Goal: Complete application form

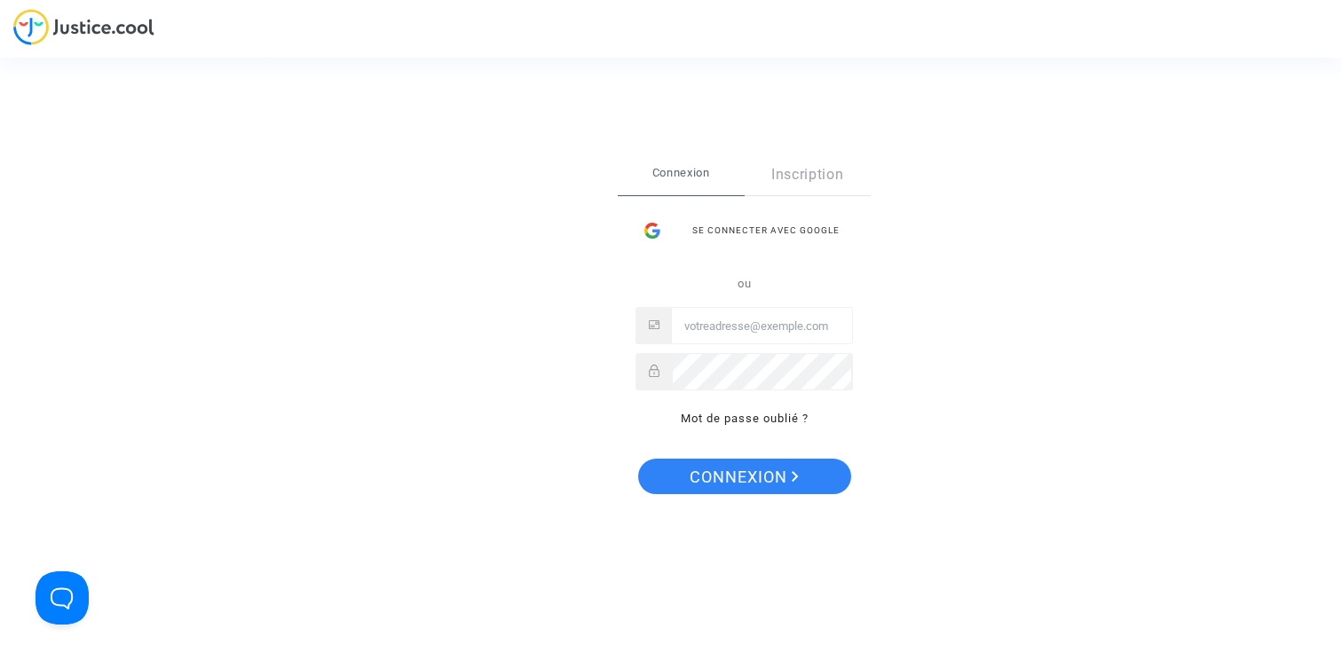
type input "[PERSON_NAME][EMAIL_ADDRESS][DOMAIN_NAME]"
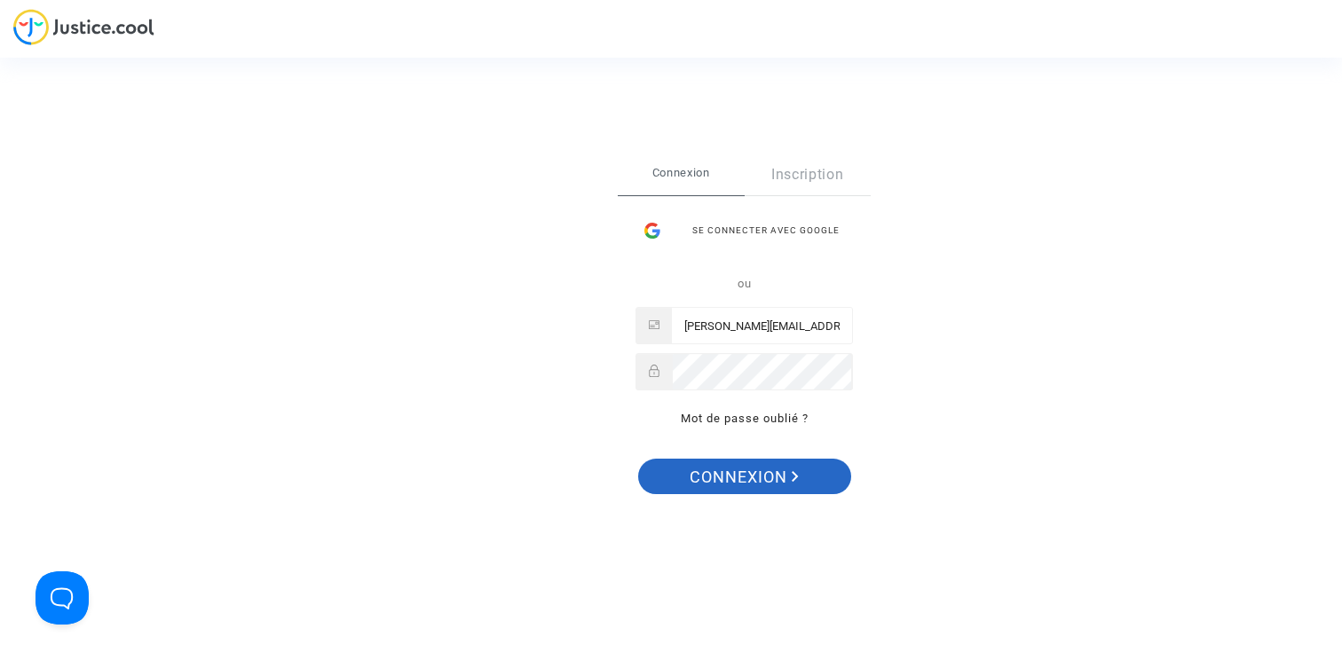
click at [753, 464] on span "Connexion" at bounding box center [744, 477] width 109 height 37
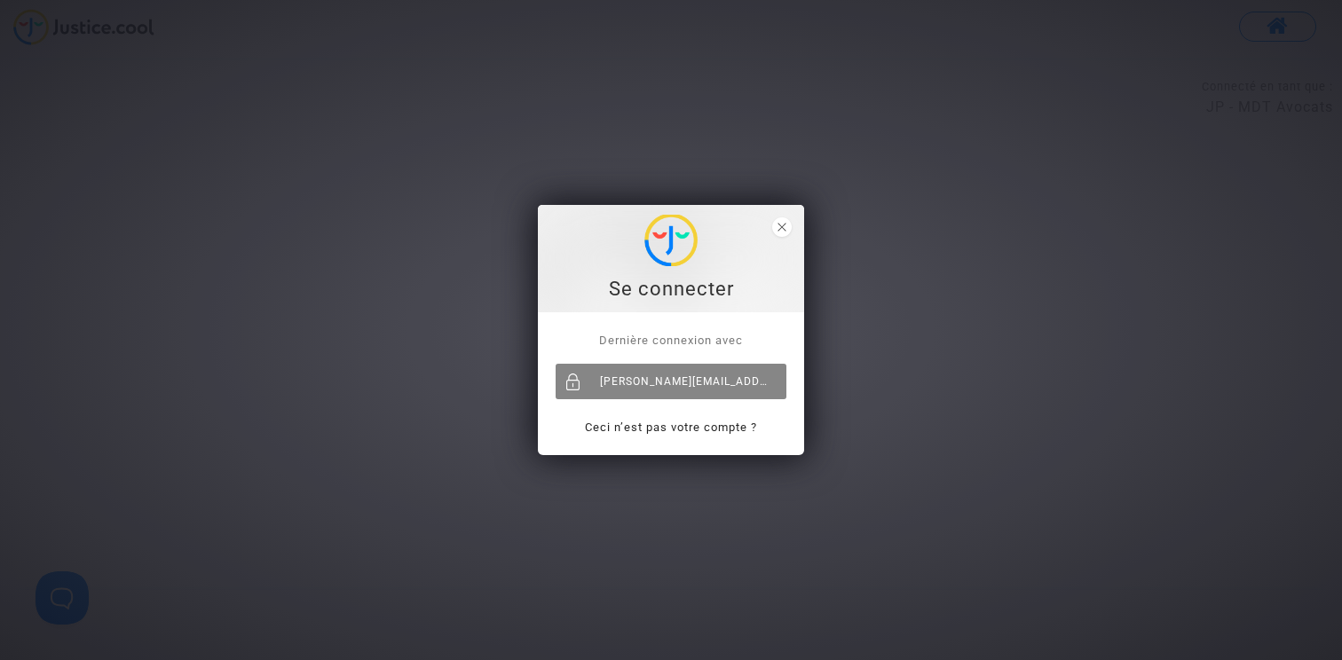
click at [682, 377] on div "[PERSON_NAME][EMAIL_ADDRESS][DOMAIN_NAME]" at bounding box center [671, 381] width 231 height 35
click at [674, 388] on div "[PERSON_NAME][EMAIL_ADDRESS][DOMAIN_NAME]" at bounding box center [671, 381] width 231 height 35
